Goal: Communication & Community: Answer question/provide support

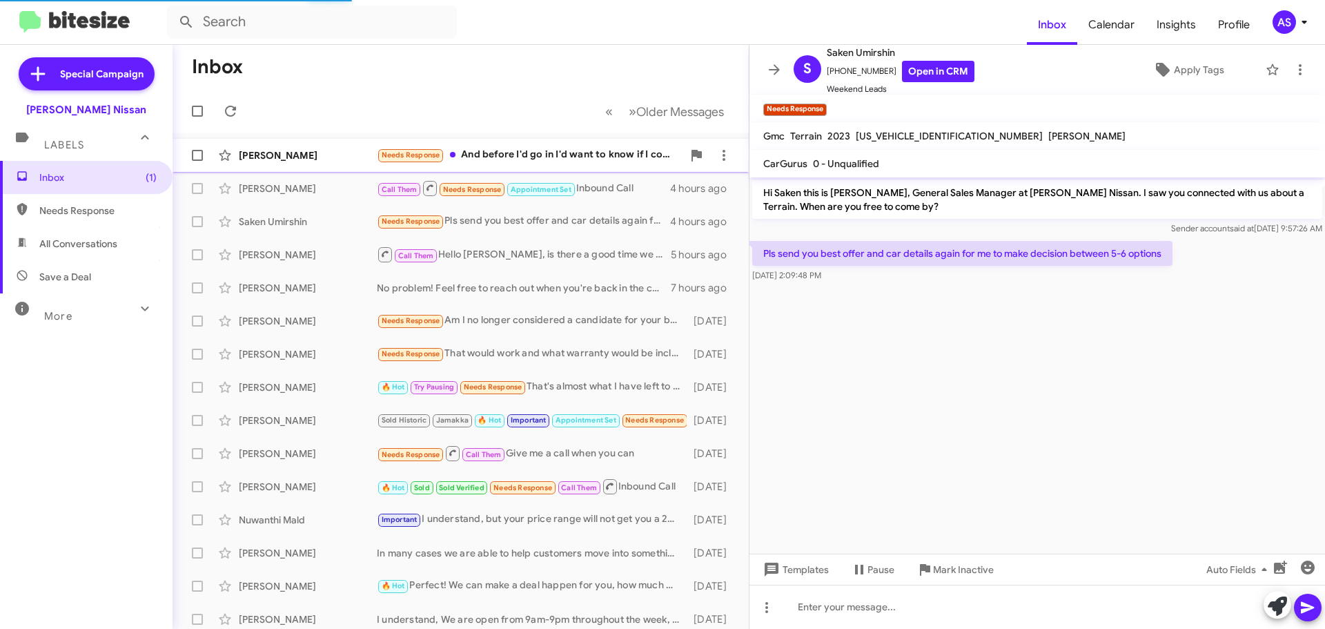
click at [556, 155] on div "Needs Response And before I'd go in I'd want to know if I could get the vehicle" at bounding box center [530, 155] width 306 height 16
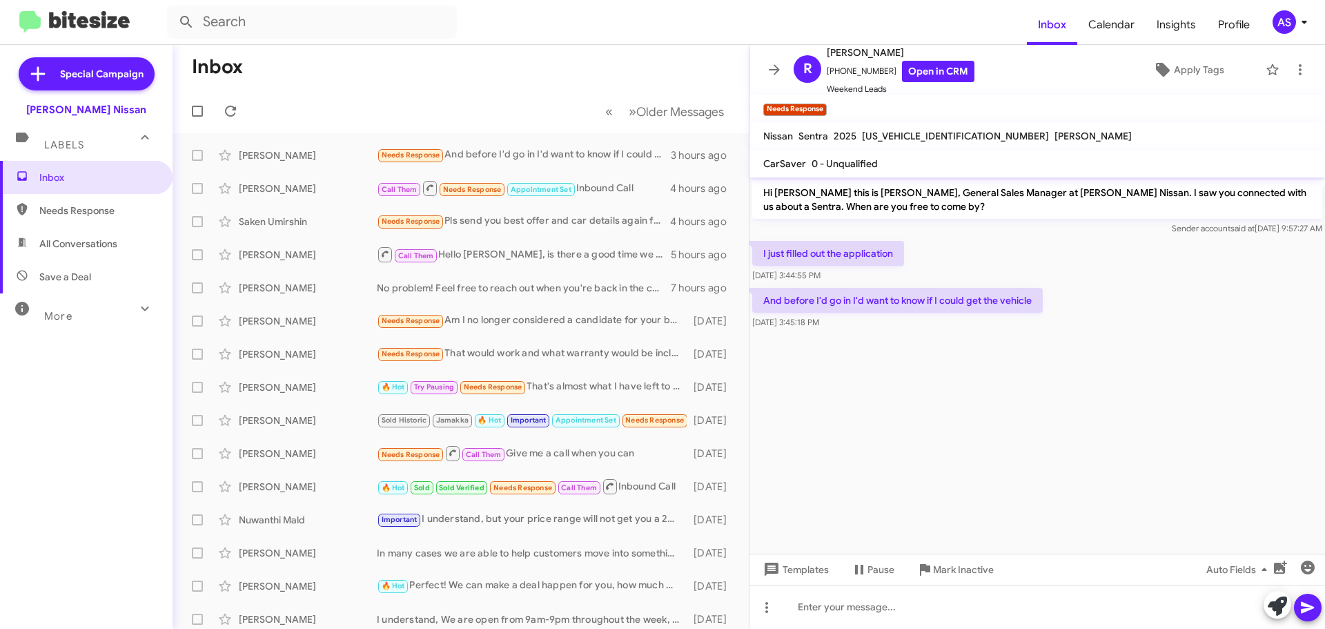
click at [934, 394] on cdk-virtual-scroll-viewport "Hi Ryan this is Shawn Kennedy, General Sales Manager at Baker Nissan. I saw you…" at bounding box center [1038, 365] width 576 height 376
click at [830, 404] on cdk-virtual-scroll-viewport "Hi Ryan this is Shawn Kennedy, General Sales Manager at Baker Nissan. I saw you…" at bounding box center [1038, 365] width 576 height 376
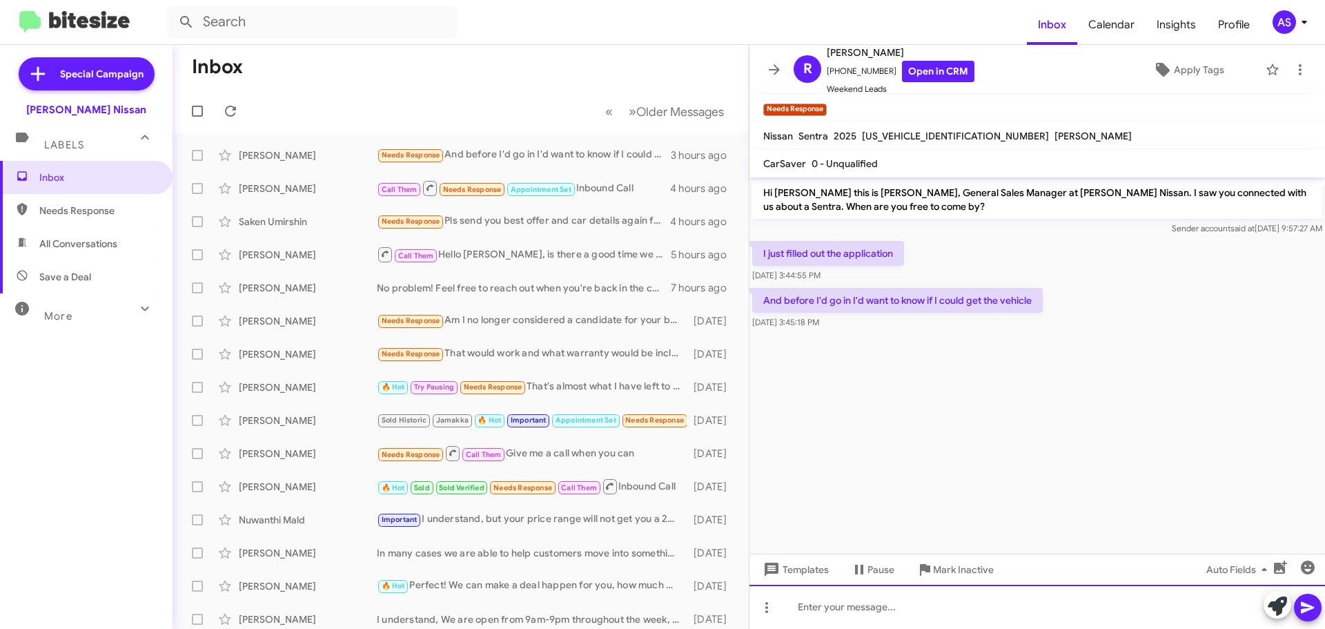
click at [811, 620] on div at bounding box center [1038, 607] width 576 height 44
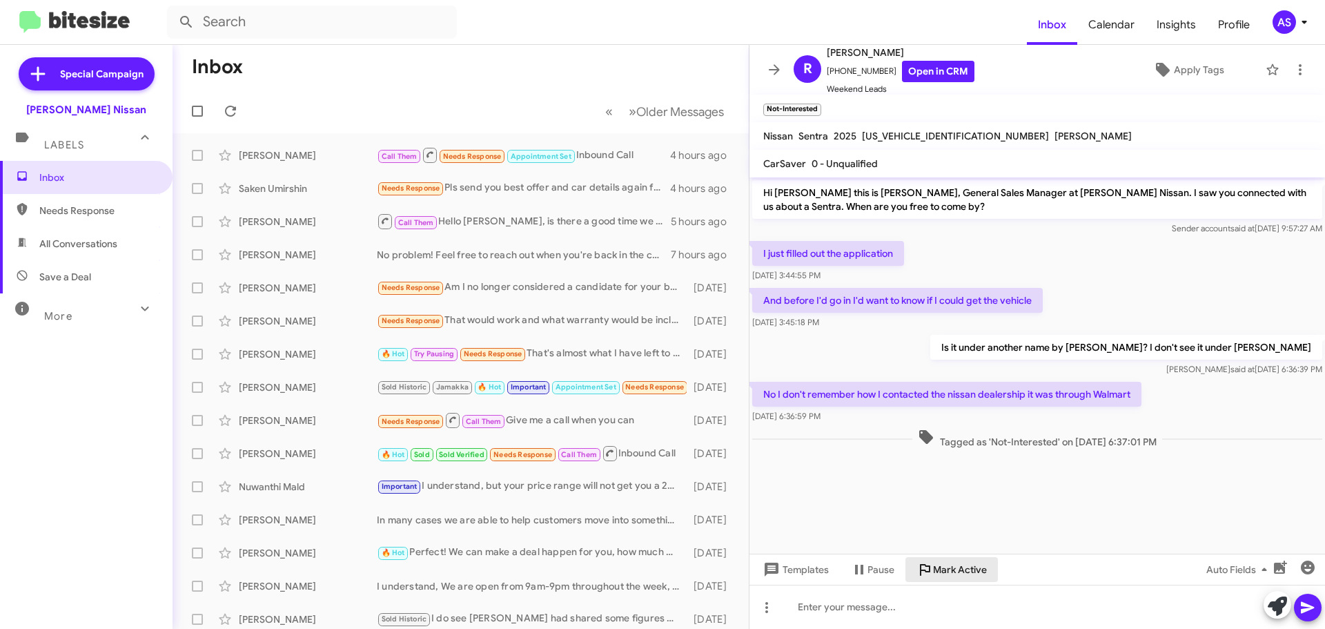
click at [966, 573] on span "Mark Active" at bounding box center [960, 569] width 54 height 25
